Goal: Find specific page/section: Find specific page/section

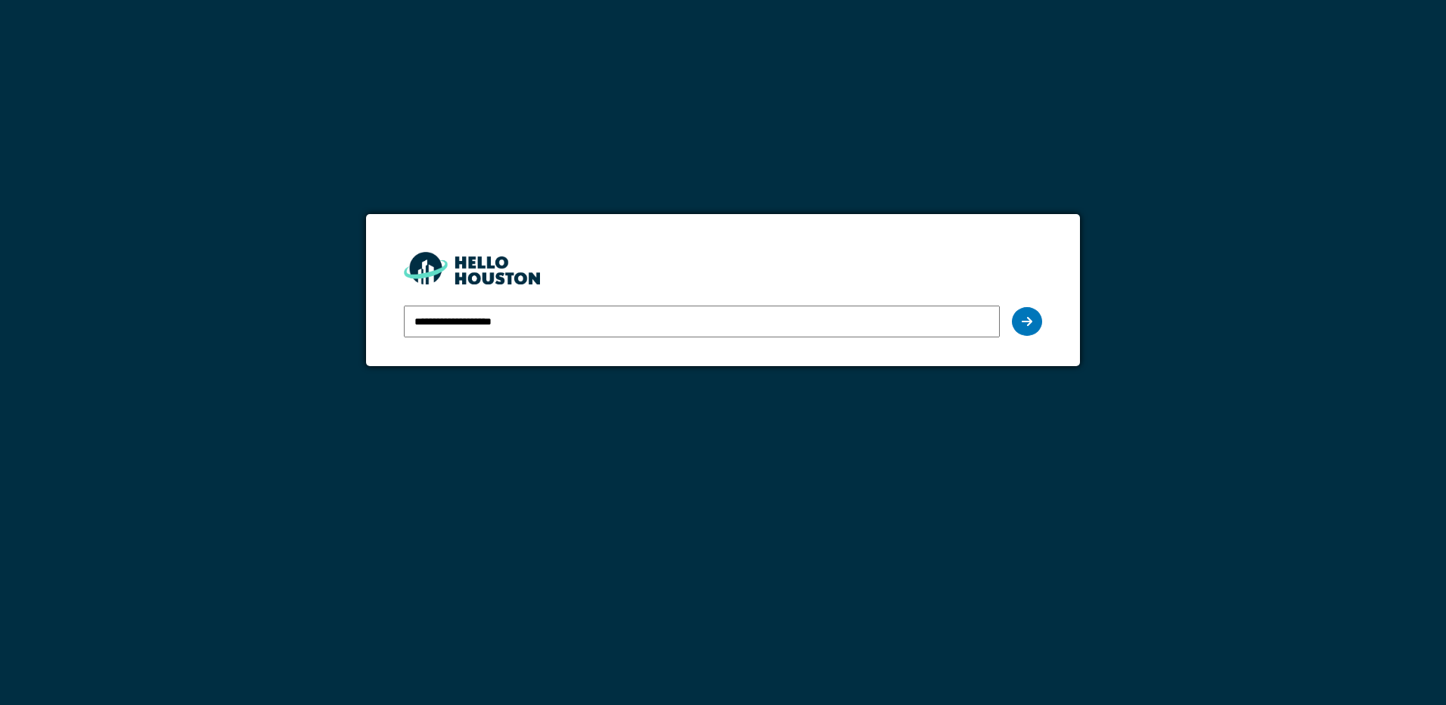
type input "**********"
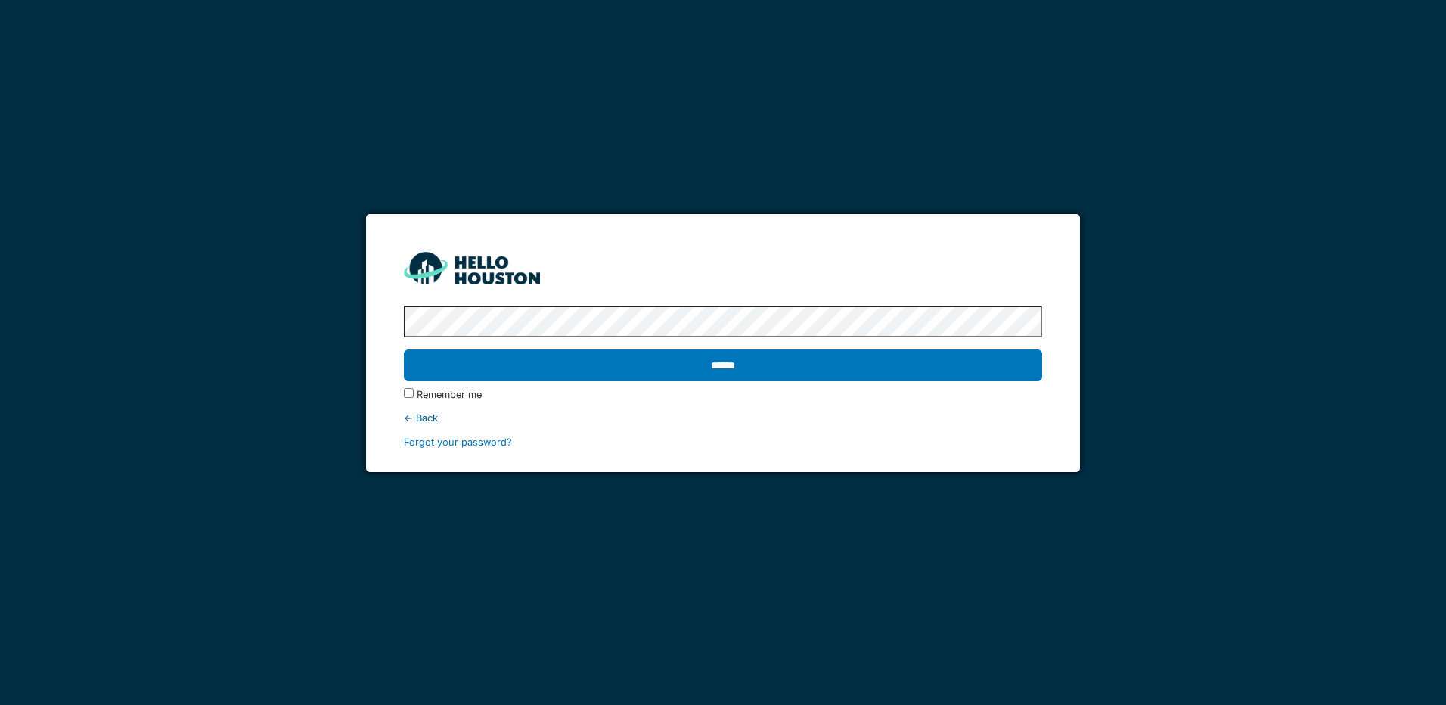
click at [404, 349] on input "******" at bounding box center [722, 365] width 637 height 32
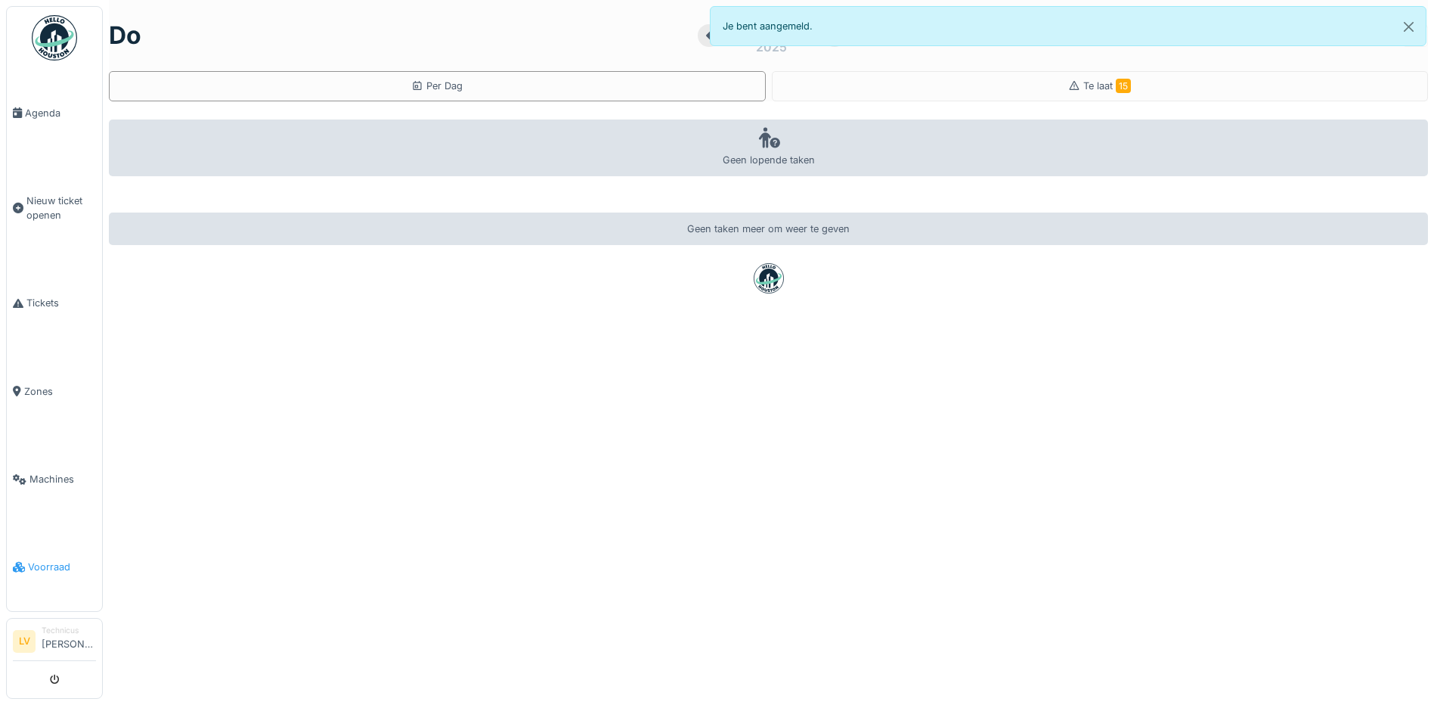
click at [39, 559] on span "Voorraad" at bounding box center [62, 566] width 68 height 14
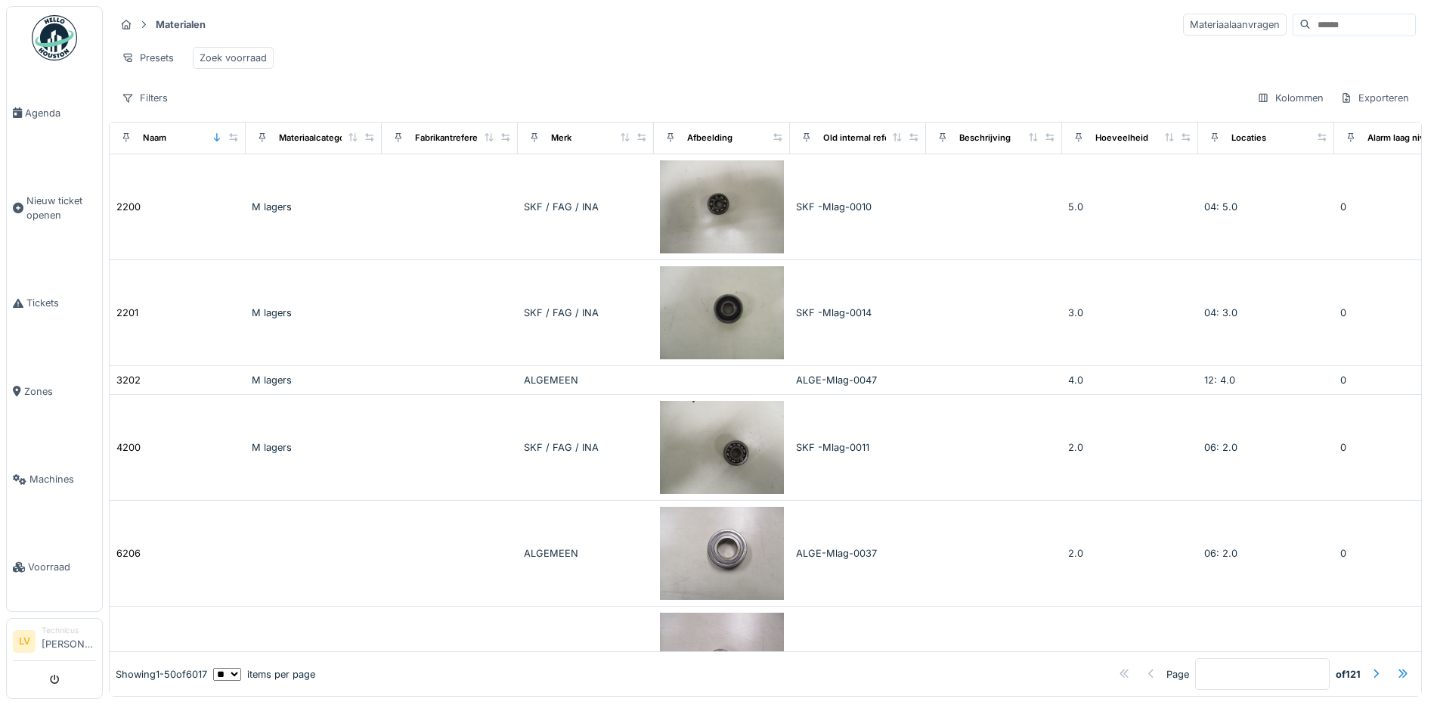
click at [1311, 26] on input at bounding box center [1363, 24] width 104 height 21
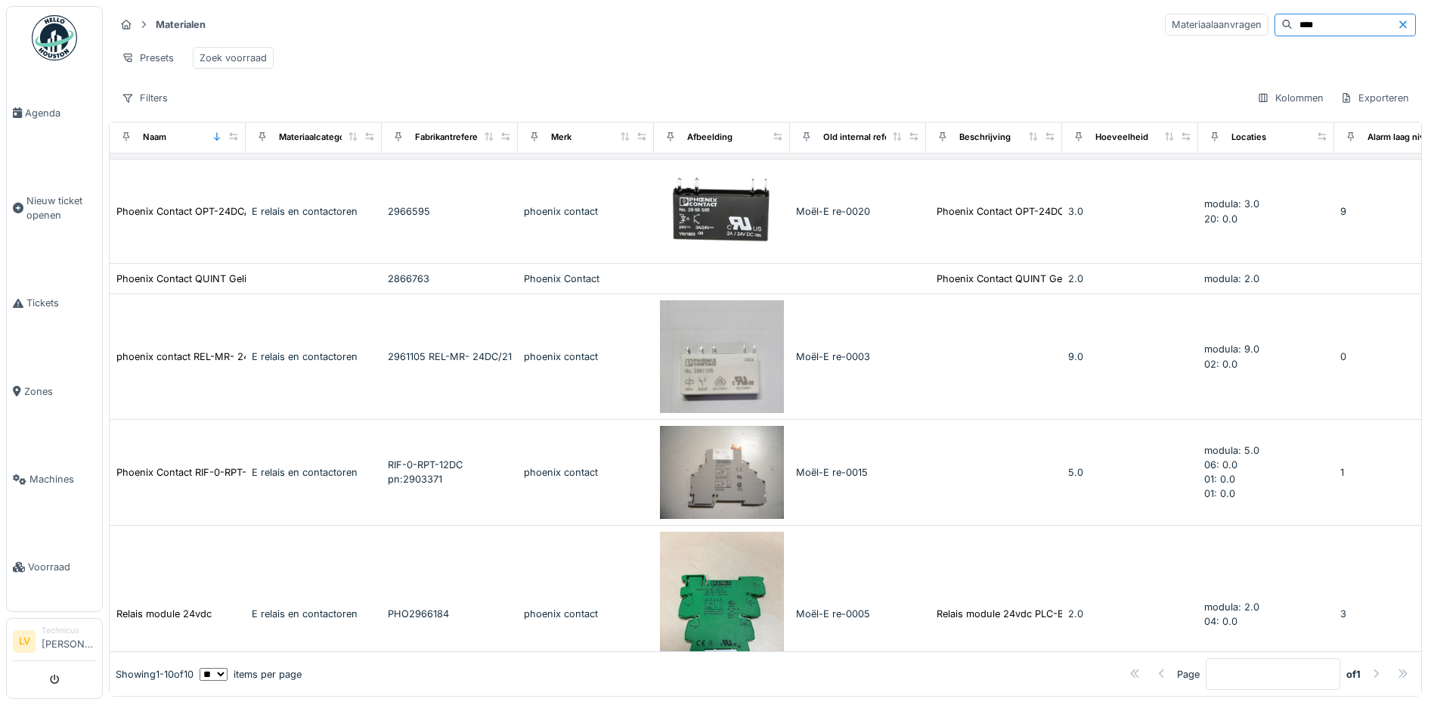
scroll to position [659, 0]
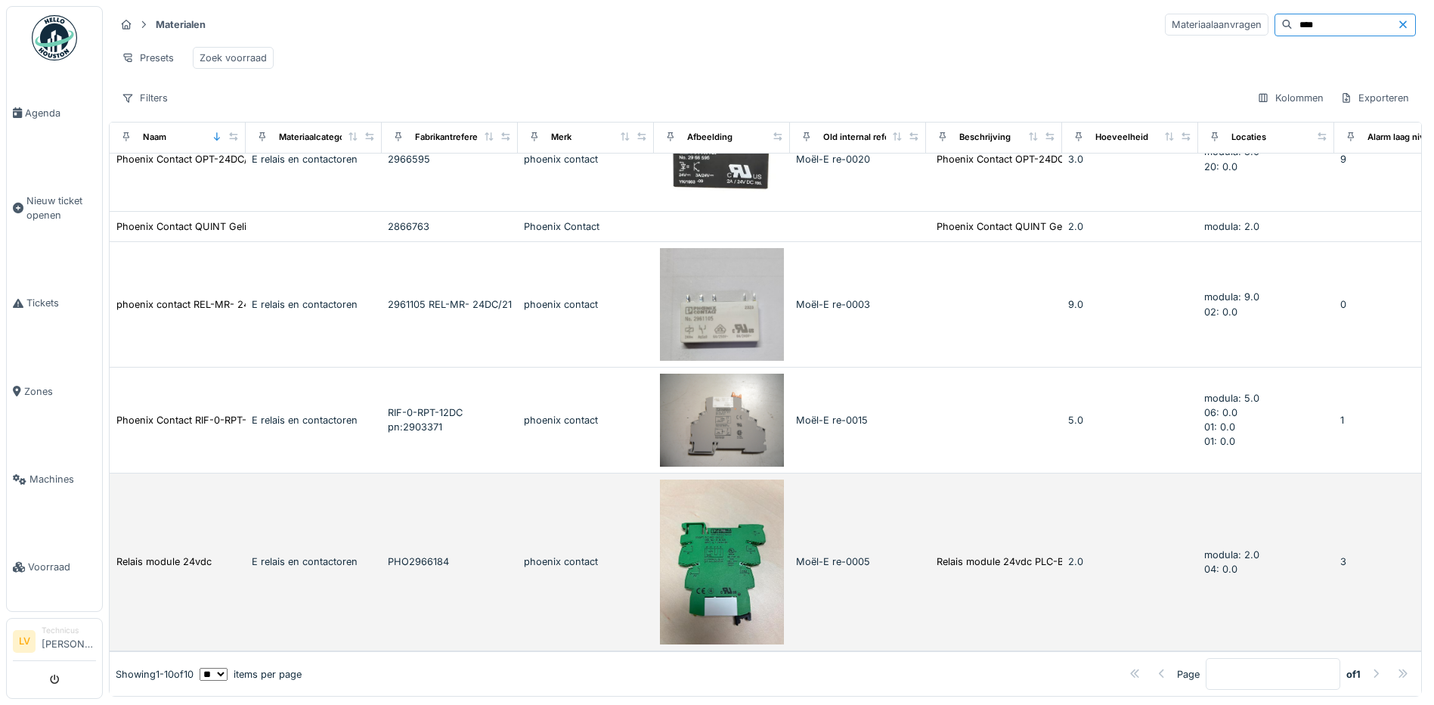
type input "****"
click at [715, 516] on img at bounding box center [722, 562] width 124 height 166
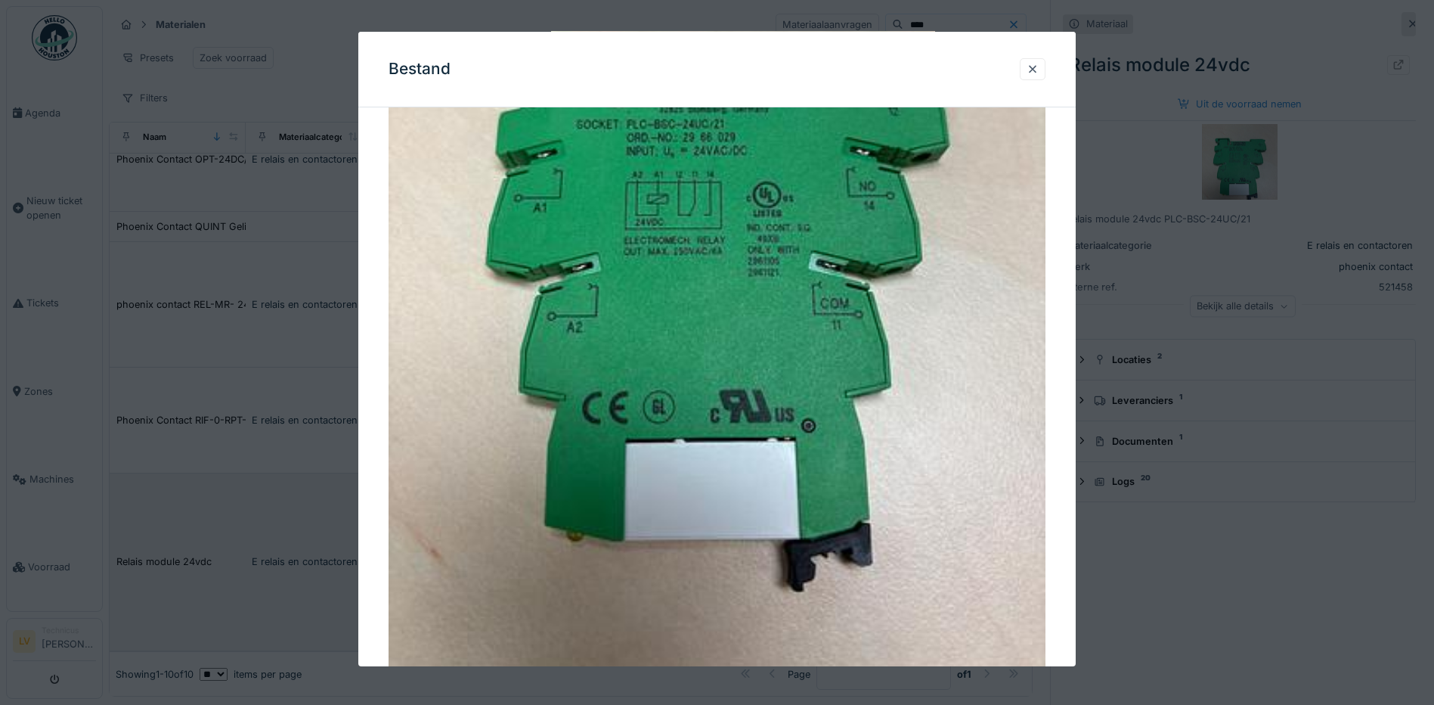
scroll to position [227, 0]
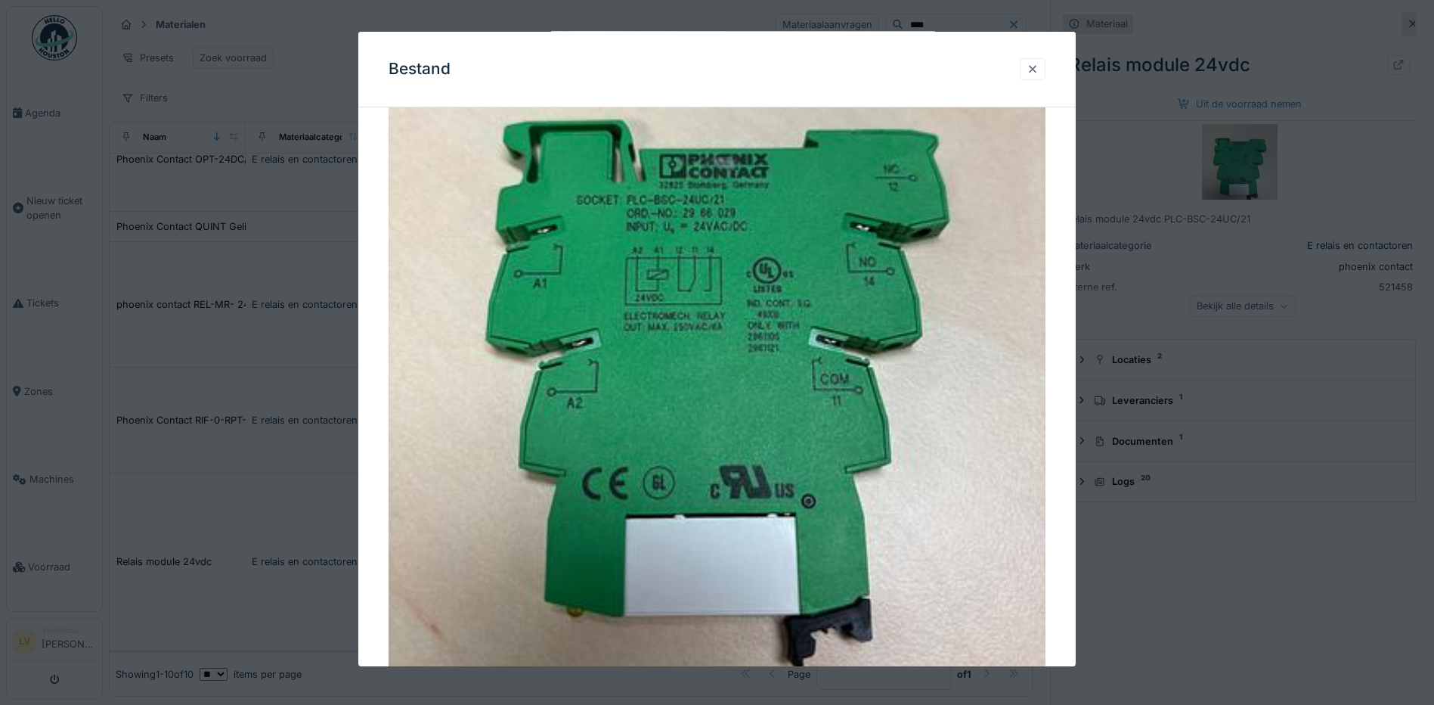
click at [1039, 63] on div at bounding box center [1033, 69] width 12 height 14
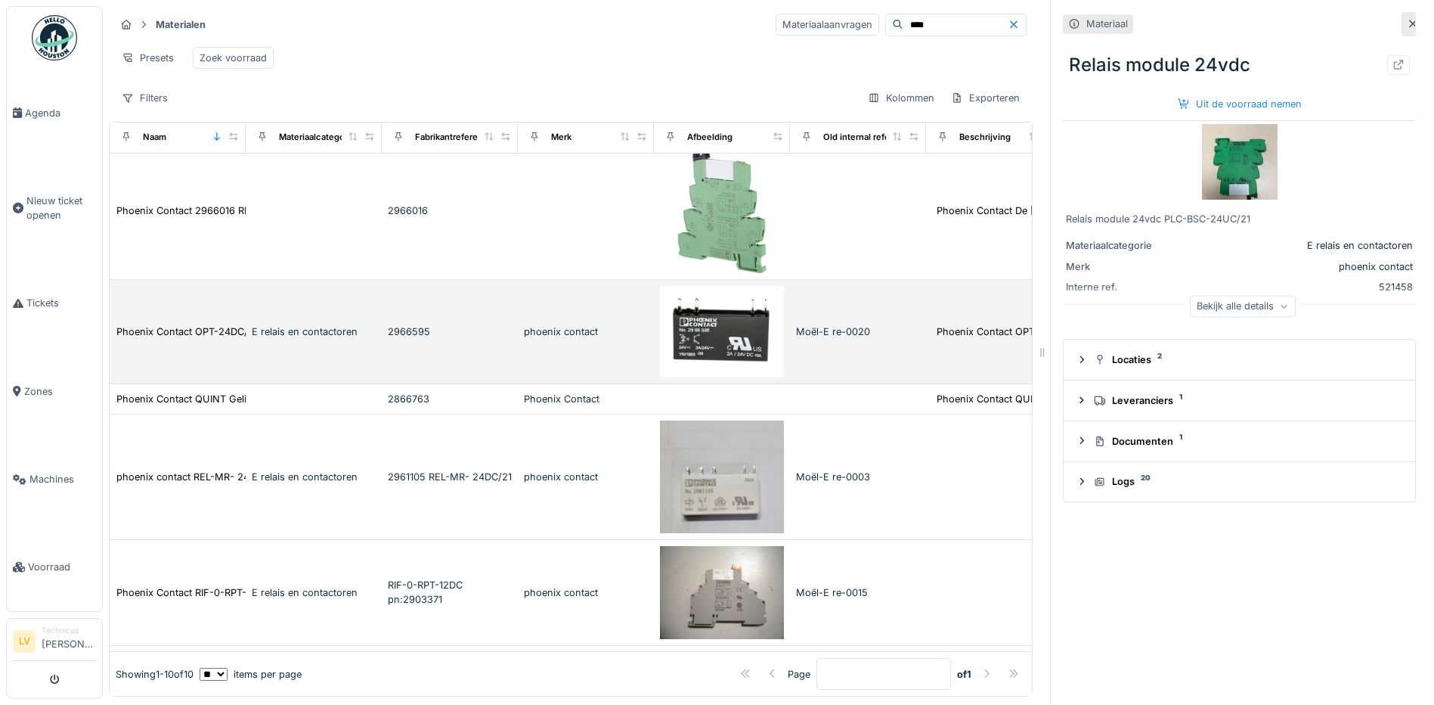
scroll to position [432, 0]
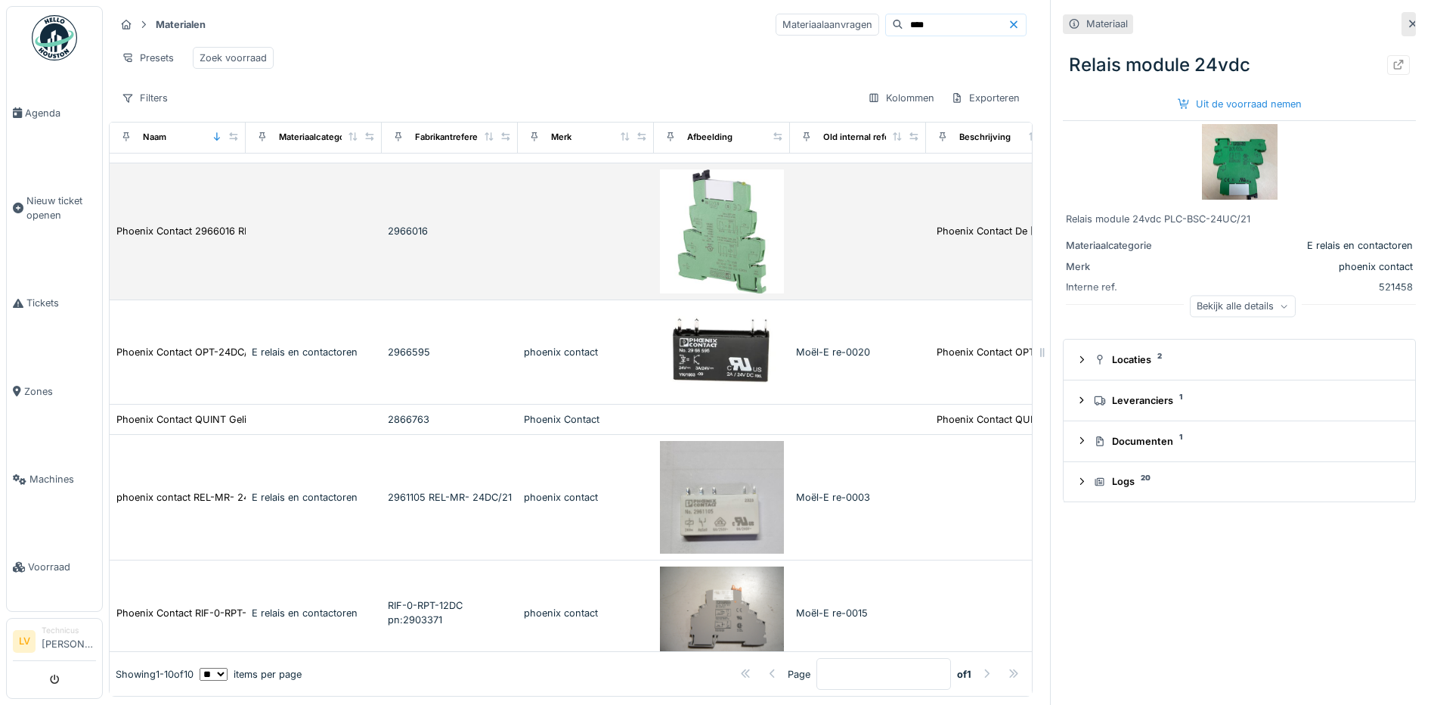
click at [713, 249] on img at bounding box center [722, 231] width 124 height 124
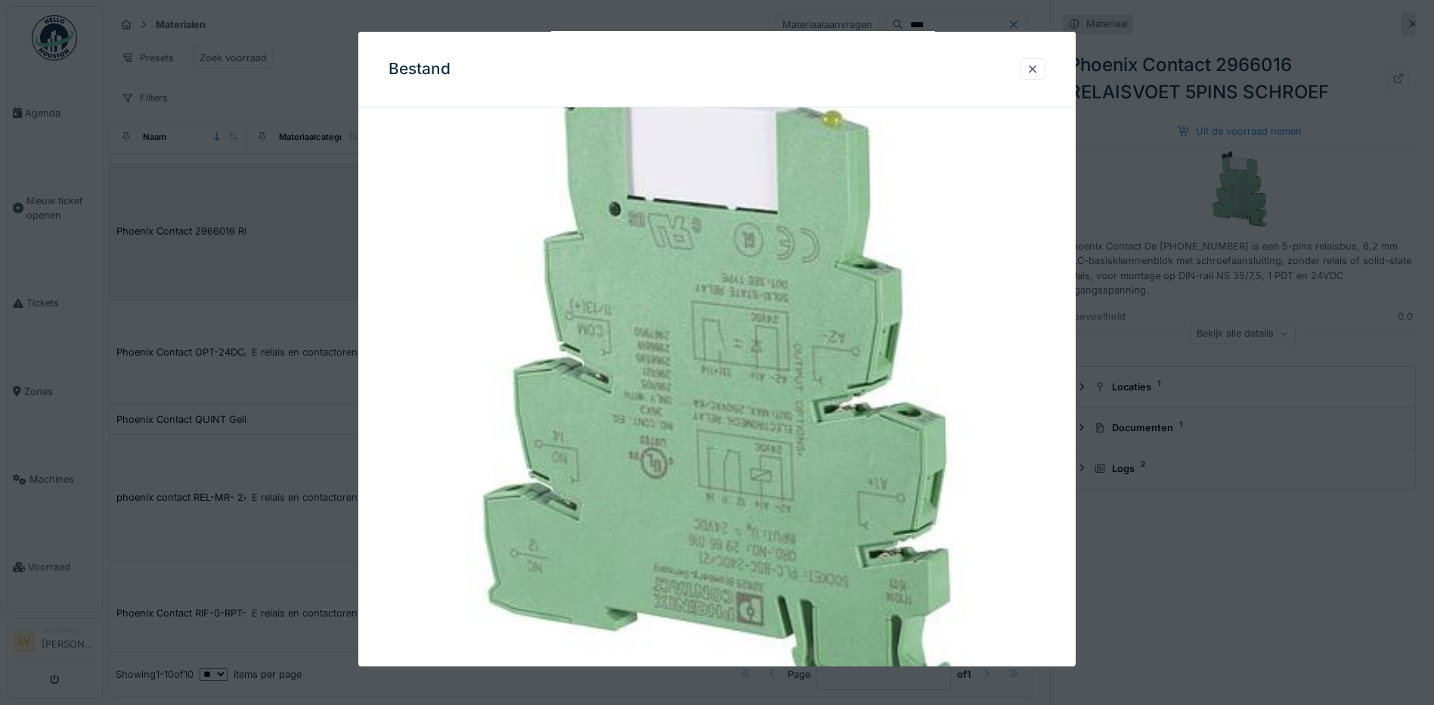
scroll to position [146, 0]
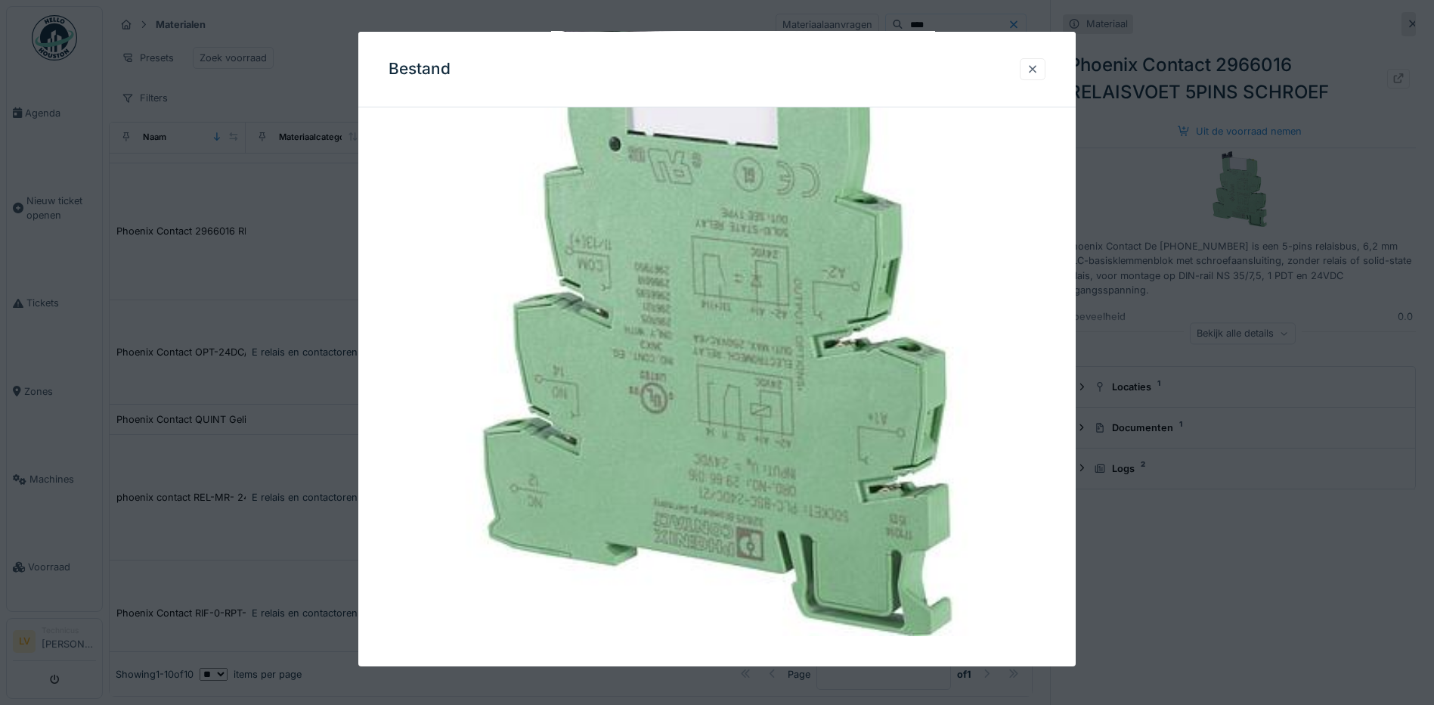
click at [1039, 69] on div at bounding box center [1033, 69] width 12 height 14
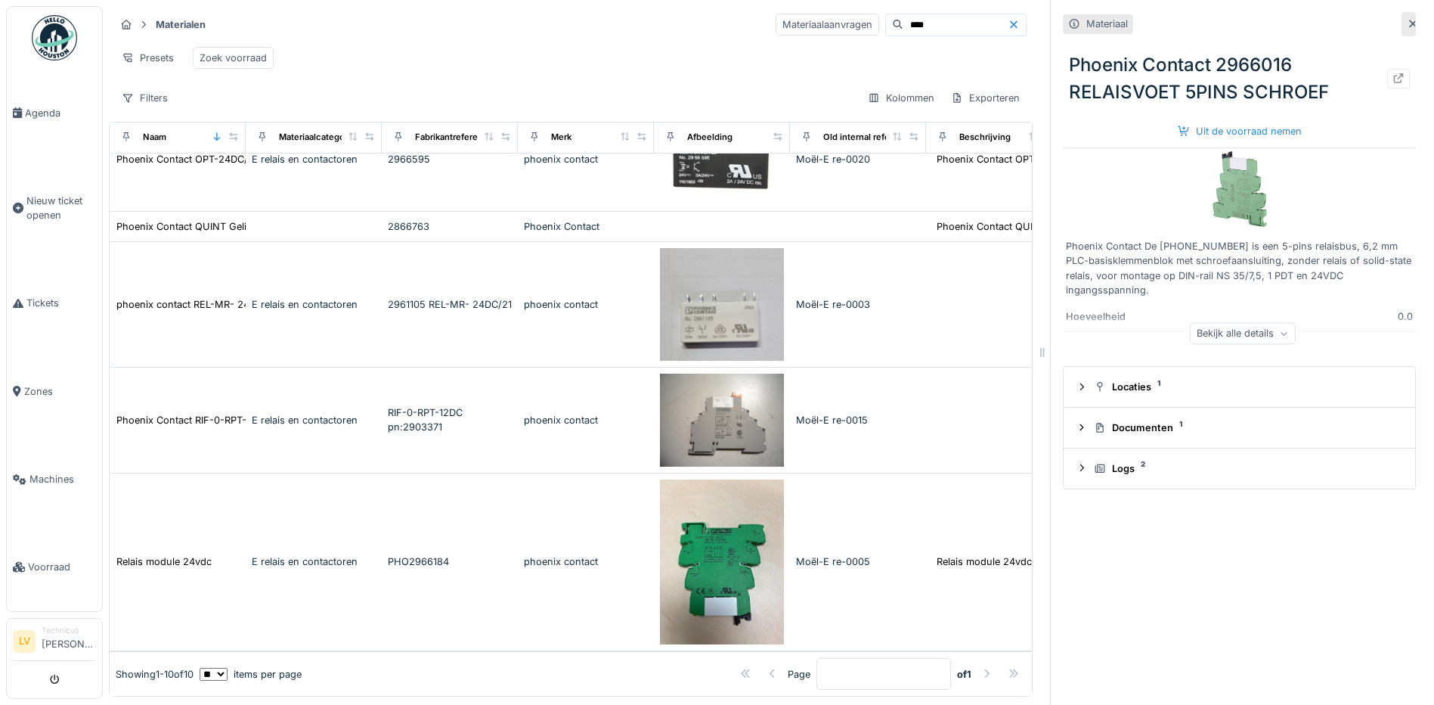
scroll to position [659, 0]
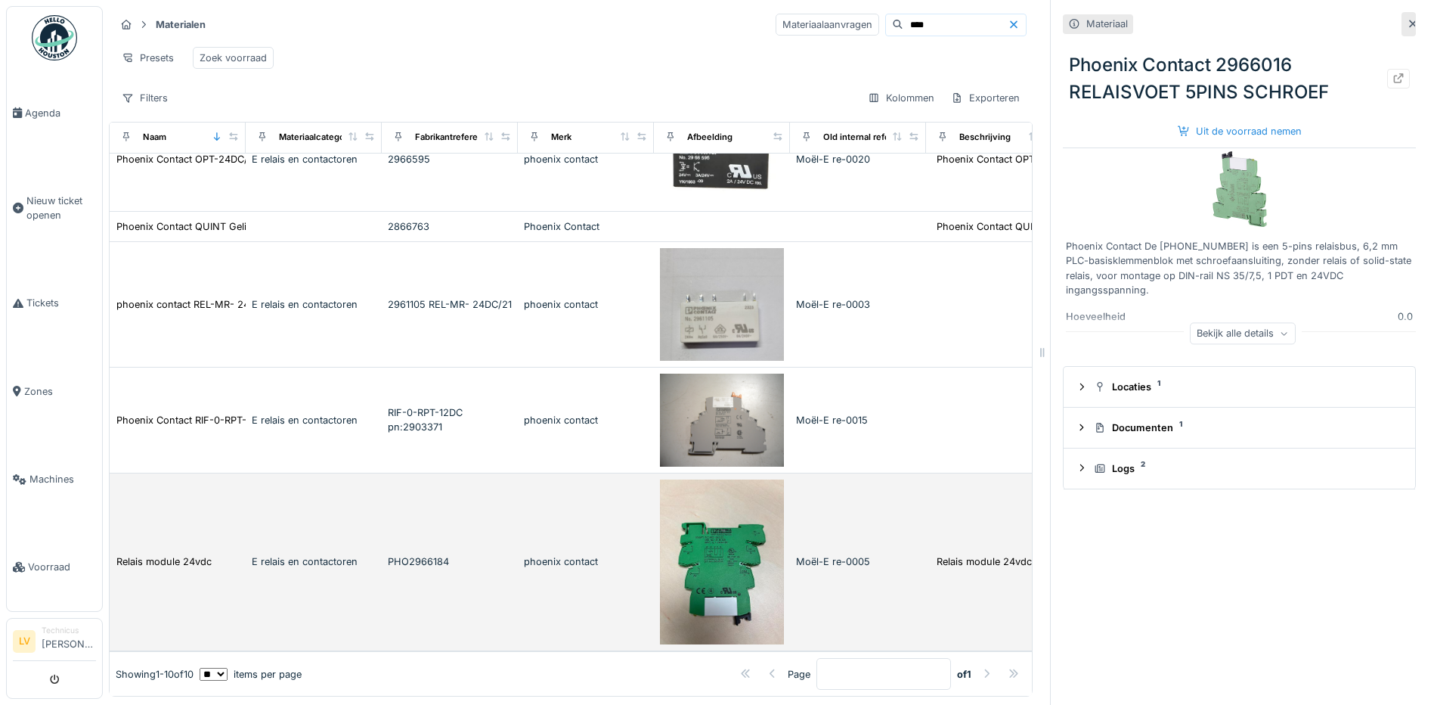
click at [722, 512] on img at bounding box center [722, 562] width 124 height 166
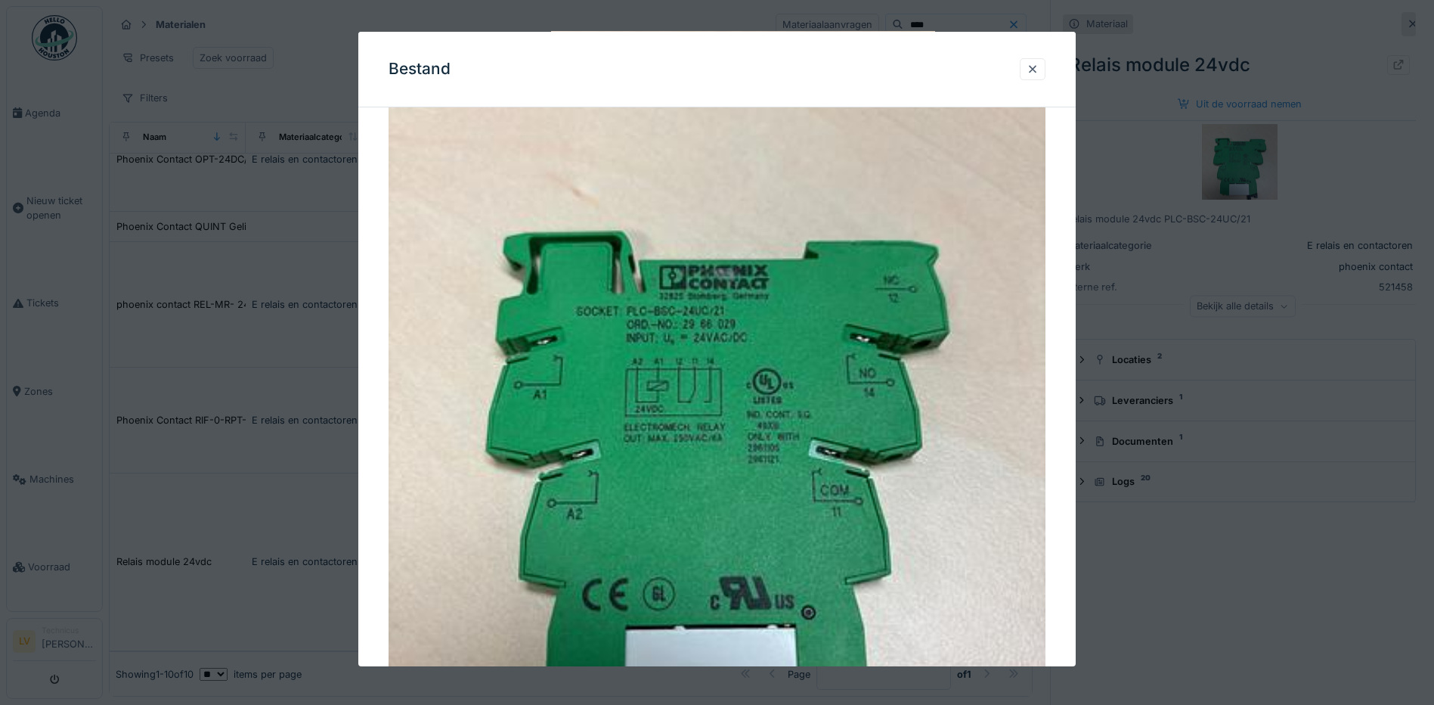
scroll to position [64, 0]
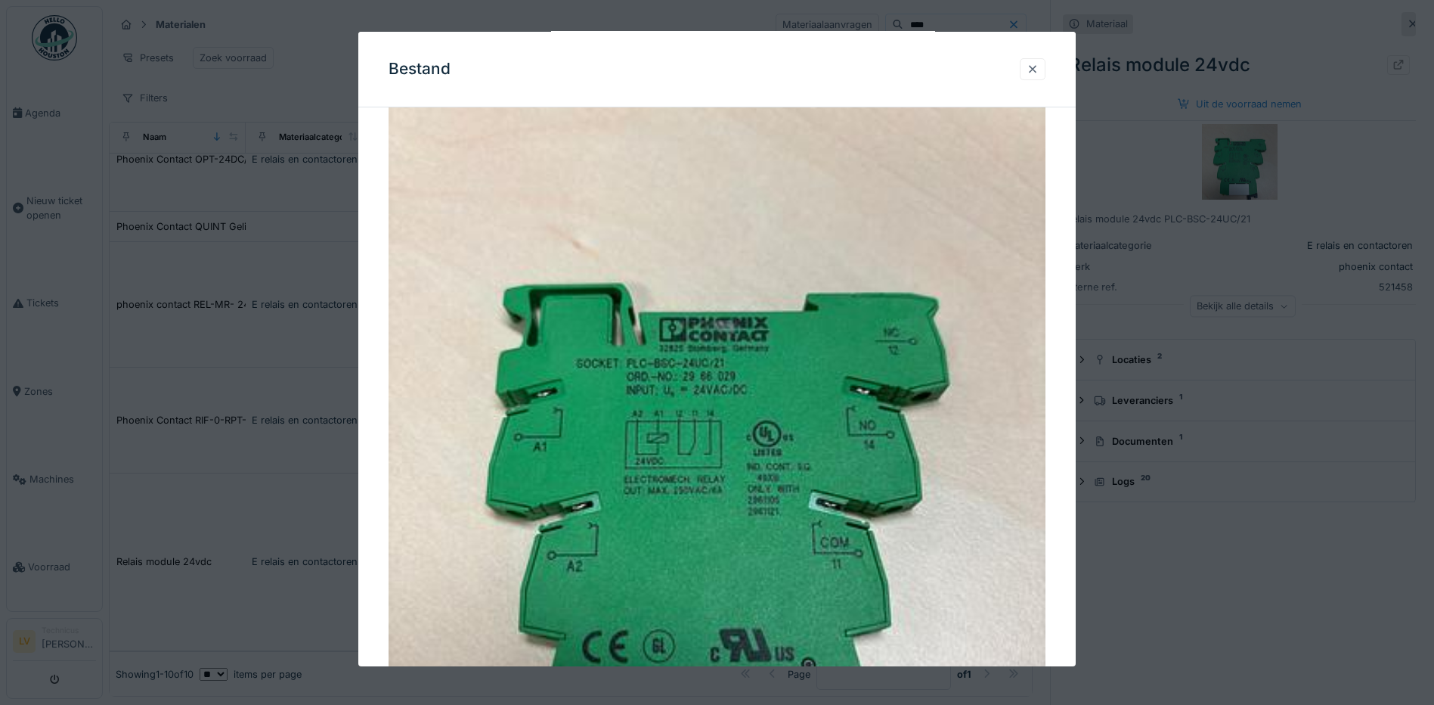
click at [1034, 70] on div at bounding box center [1033, 69] width 12 height 14
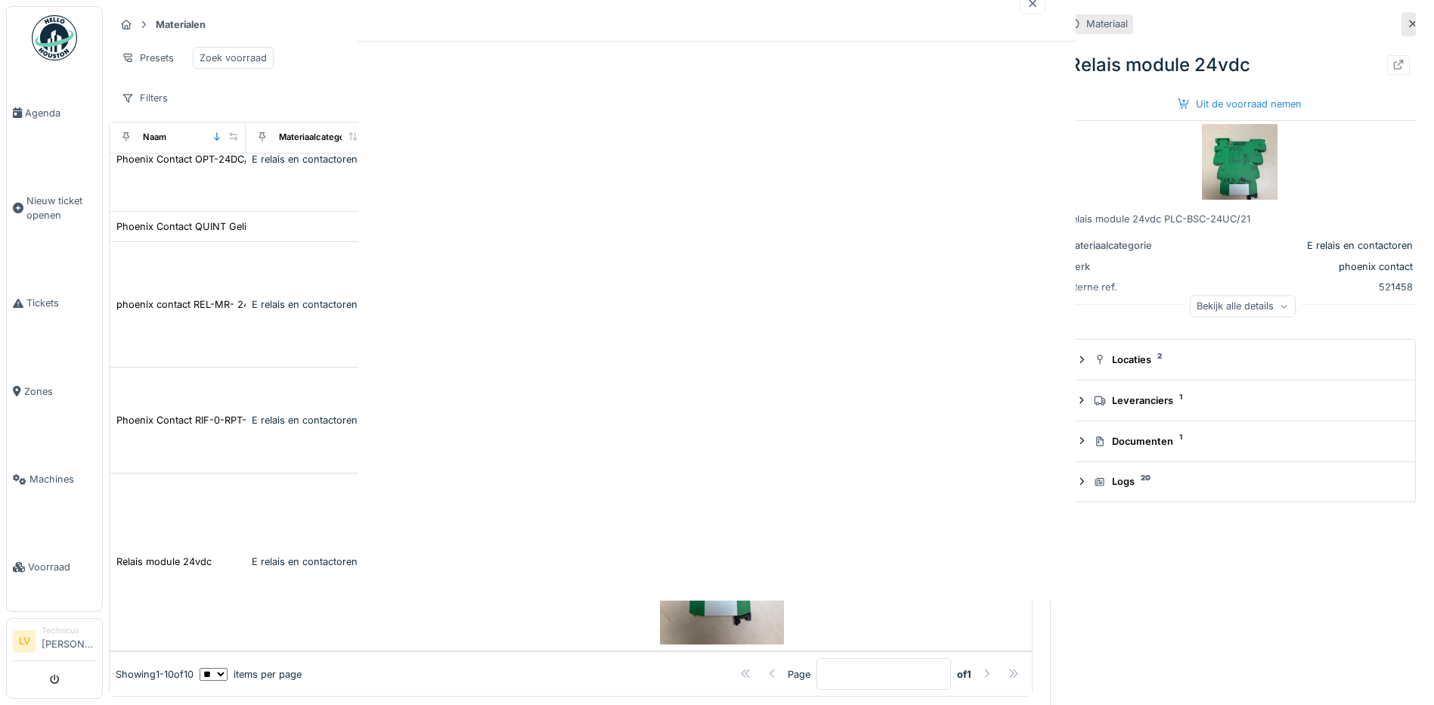
scroll to position [0, 0]
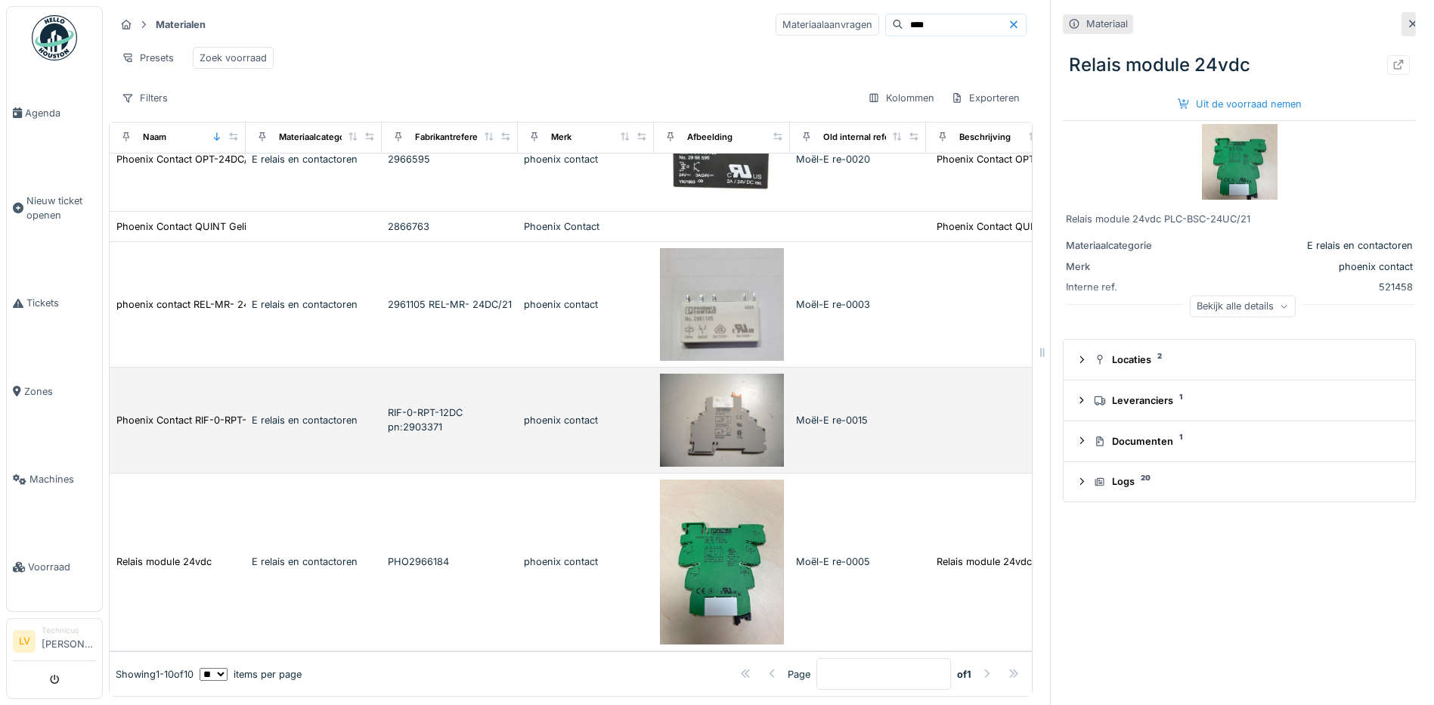
click at [706, 389] on img at bounding box center [722, 419] width 124 height 93
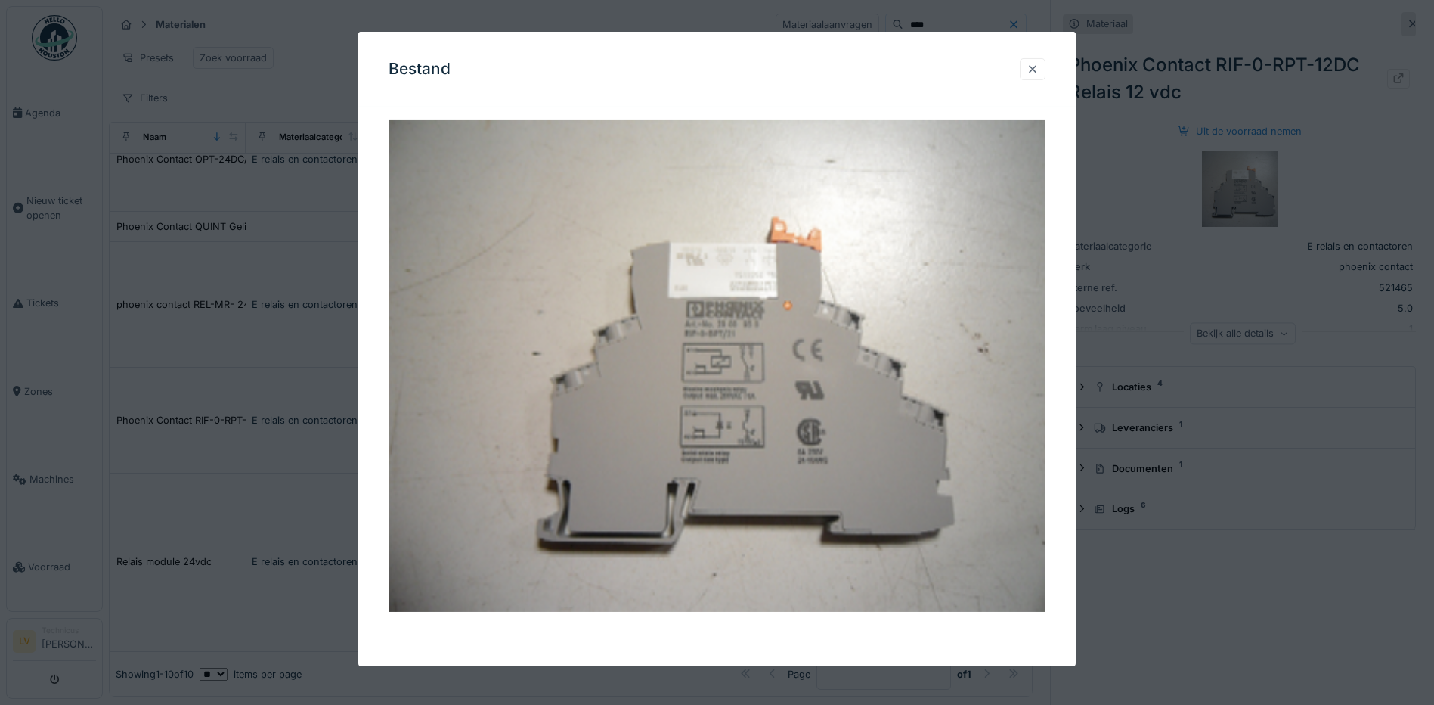
click at [1034, 67] on div at bounding box center [1033, 69] width 12 height 14
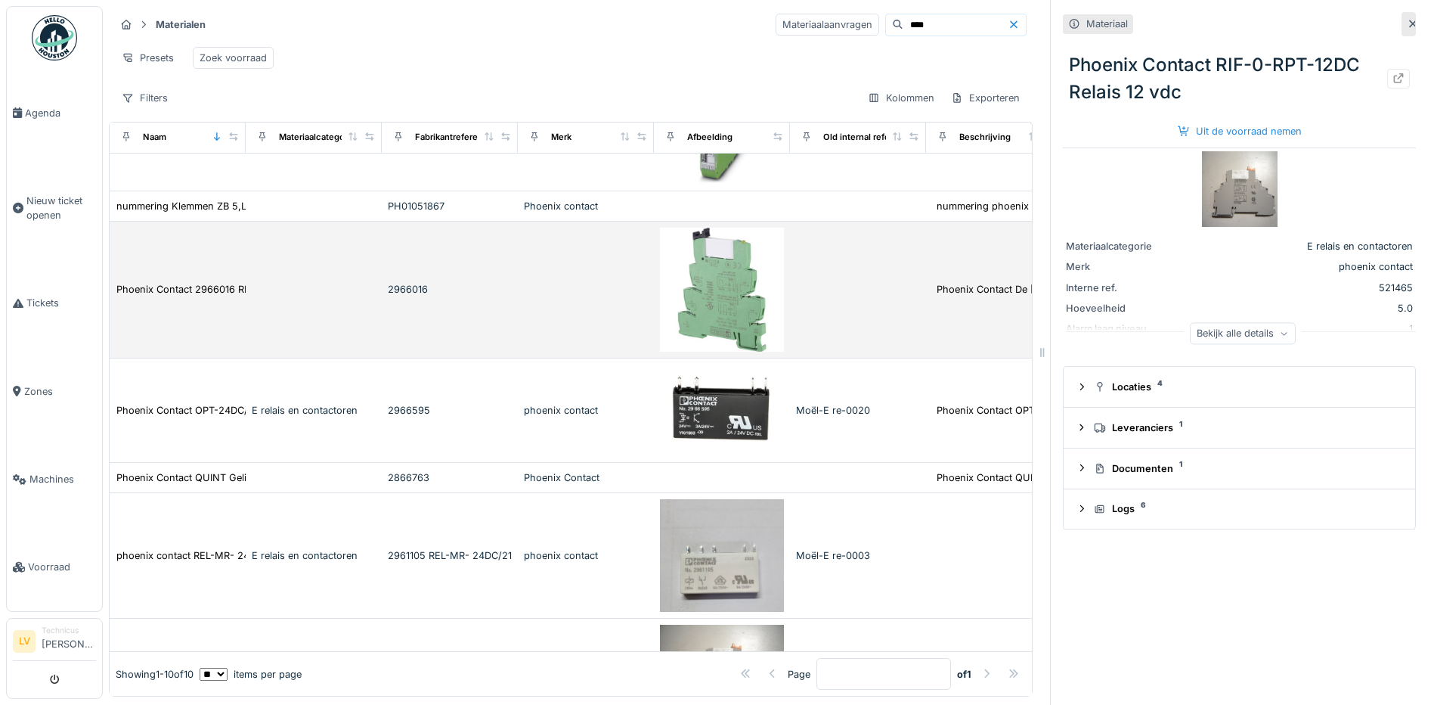
scroll to position [356, 0]
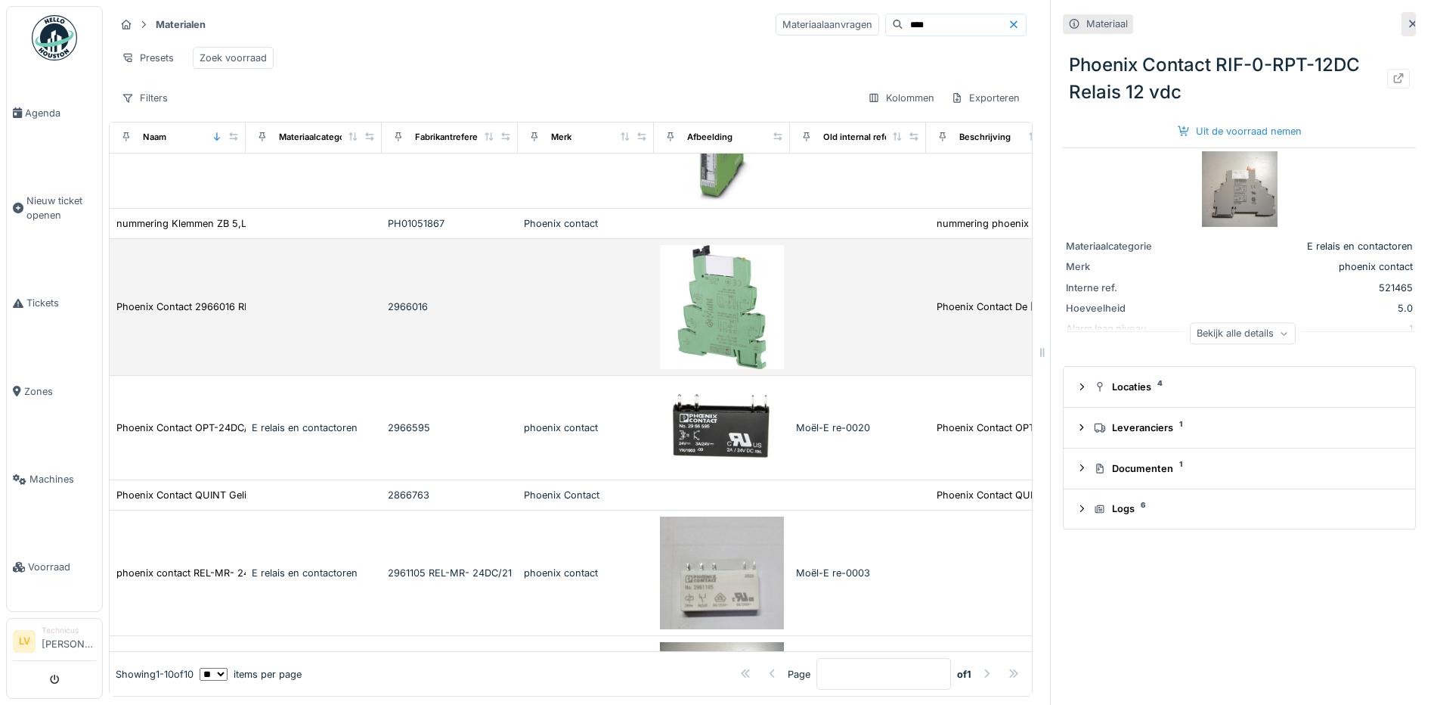
click at [734, 318] on img at bounding box center [722, 307] width 124 height 124
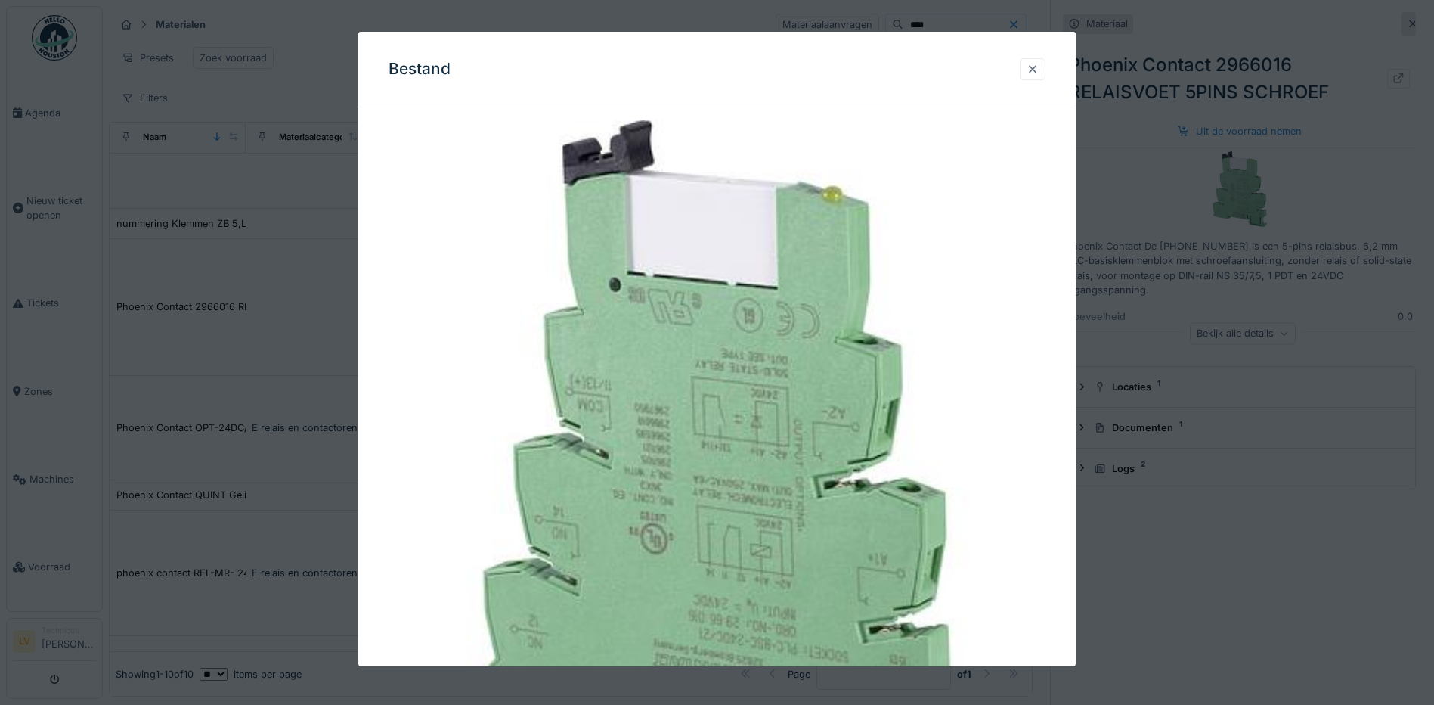
click at [1039, 68] on div at bounding box center [1033, 69] width 12 height 14
